Goal: Information Seeking & Learning: Learn about a topic

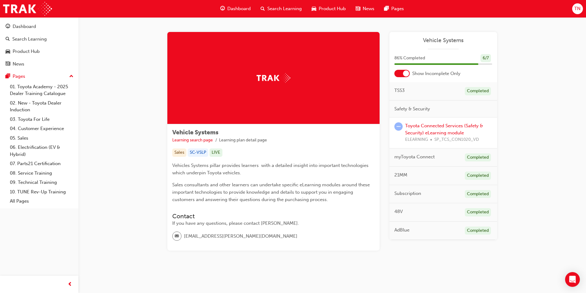
click at [236, 140] on li "Learning plan detail page" at bounding box center [243, 140] width 48 height 7
click at [246, 141] on li "Learning plan detail page" at bounding box center [243, 140] width 48 height 7
click at [258, 140] on li "Learning plan detail page" at bounding box center [243, 140] width 48 height 7
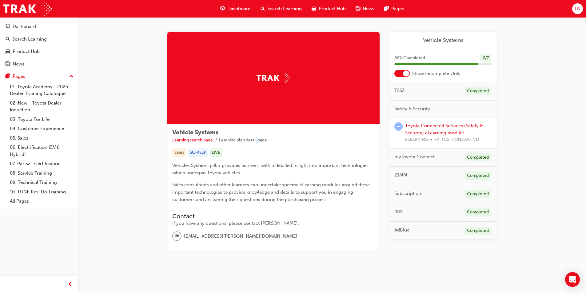
click at [258, 140] on li "Learning plan detail page" at bounding box center [243, 140] width 48 height 7
click at [266, 143] on li "Learning plan detail page" at bounding box center [243, 140] width 48 height 7
click at [322, 140] on ul "Learning search page Learning plan detail page" at bounding box center [273, 140] width 202 height 7
click at [419, 127] on link "Toyota Connected Services (Safety & Security) eLearning module" at bounding box center [444, 129] width 78 height 13
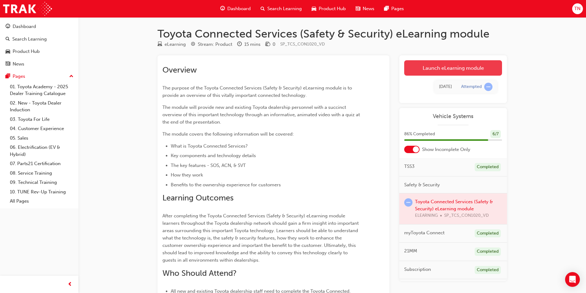
click at [445, 68] on link "Launch eLearning module" at bounding box center [453, 67] width 98 height 15
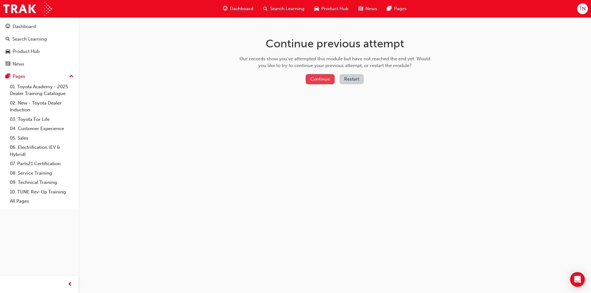
click at [328, 79] on button "Continue" at bounding box center [320, 79] width 29 height 10
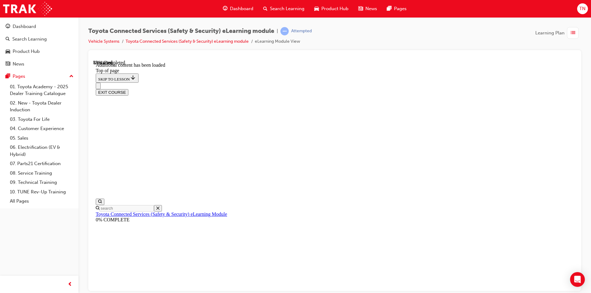
scroll to position [185, 0]
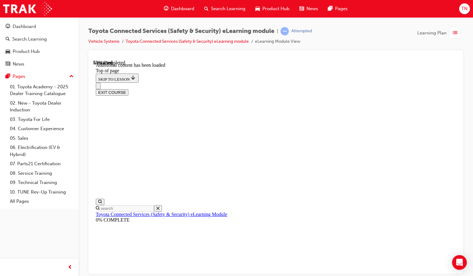
scroll to position [211, 0]
